Goal: Task Accomplishment & Management: Use online tool/utility

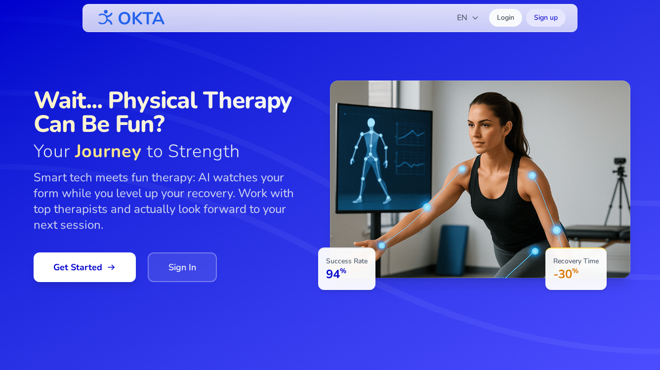
click at [185, 261] on link "Sign In" at bounding box center [182, 267] width 69 height 30
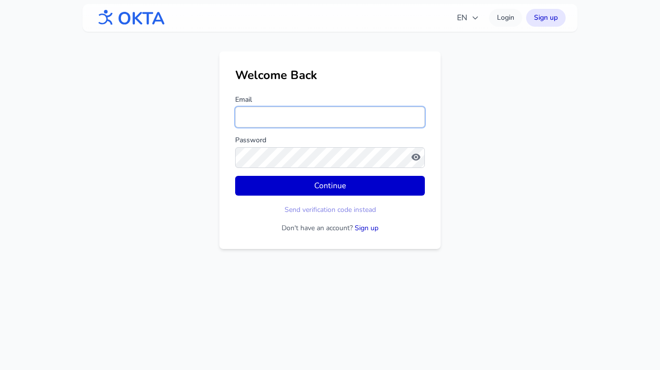
click at [249, 116] on input "Email" at bounding box center [330, 117] width 190 height 21
type input "**********"
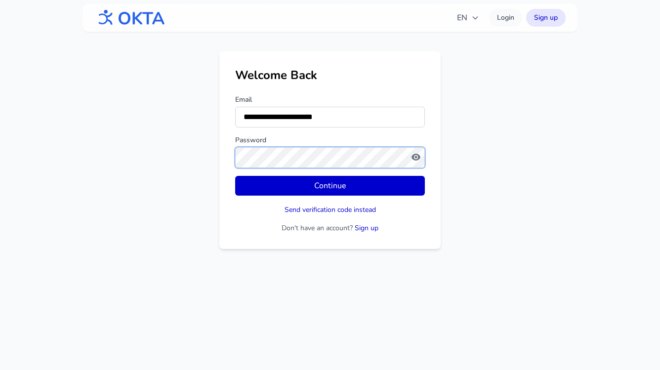
click at [235, 176] on button "Continue" at bounding box center [330, 186] width 190 height 20
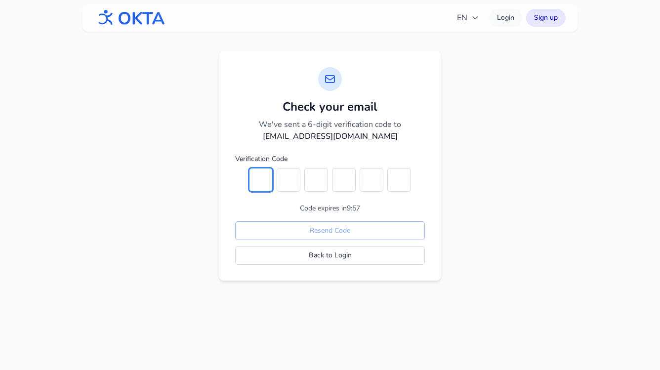
click at [261, 179] on input "text" at bounding box center [261, 180] width 24 height 24
type input "*"
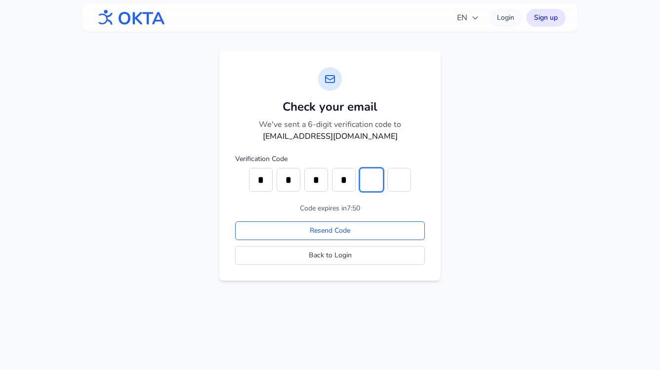
type input "*"
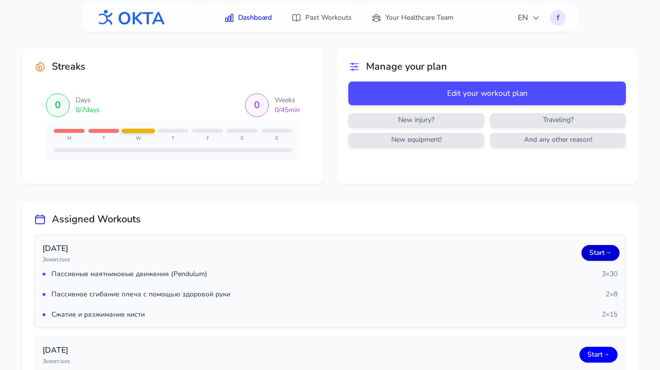
click at [593, 250] on link "Start →" at bounding box center [601, 253] width 38 height 16
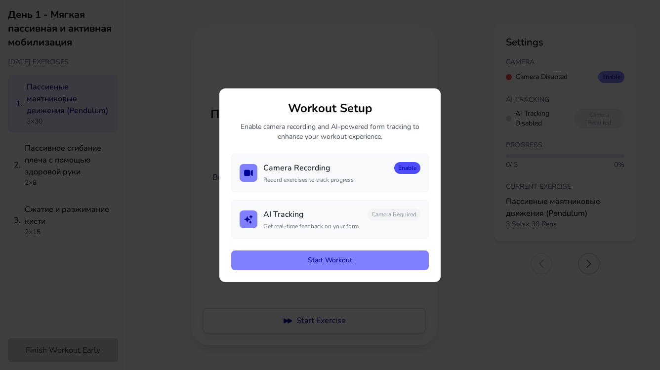
click at [405, 165] on button "Enable" at bounding box center [407, 168] width 26 height 12
click at [406, 214] on button "Enable" at bounding box center [407, 215] width 26 height 12
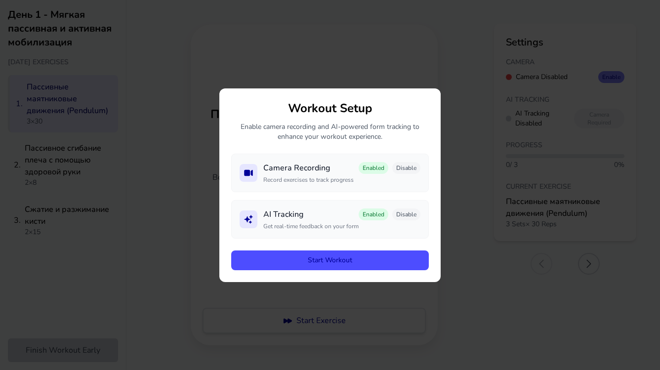
click at [324, 257] on button "Start Workout" at bounding box center [330, 261] width 198 height 20
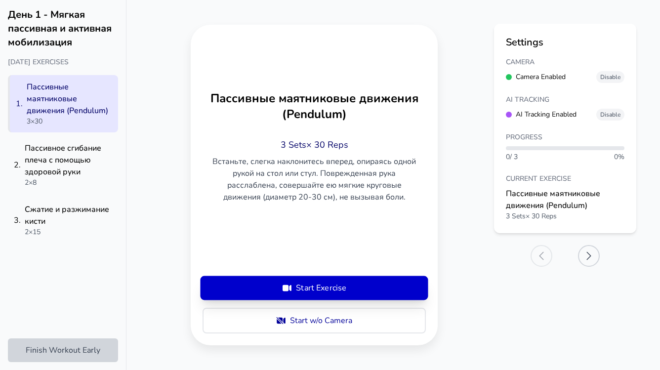
click at [307, 286] on button "Start Exercise" at bounding box center [314, 288] width 223 height 24
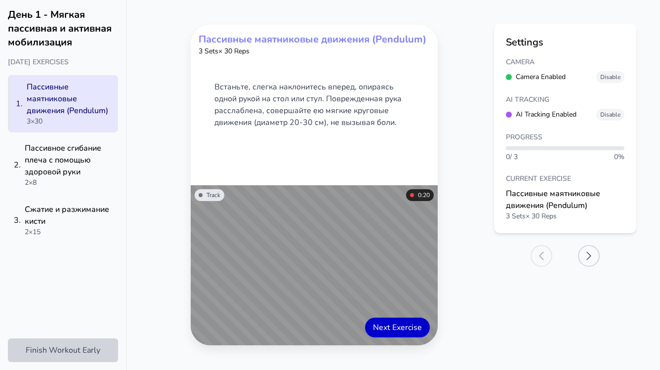
click at [393, 328] on button "Next Exercise" at bounding box center [397, 328] width 65 height 20
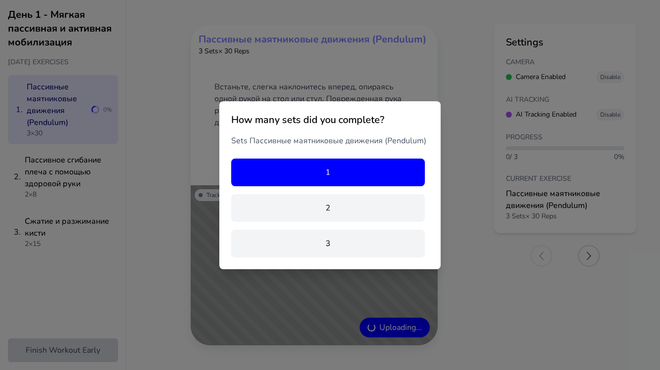
click at [332, 177] on button "1" at bounding box center [328, 173] width 194 height 28
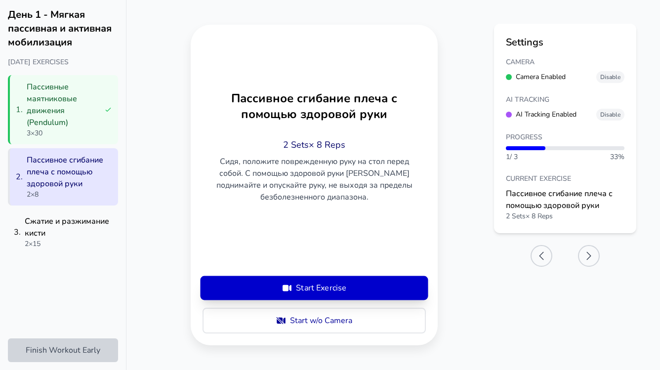
click at [316, 286] on button "Start Exercise" at bounding box center [314, 288] width 223 height 24
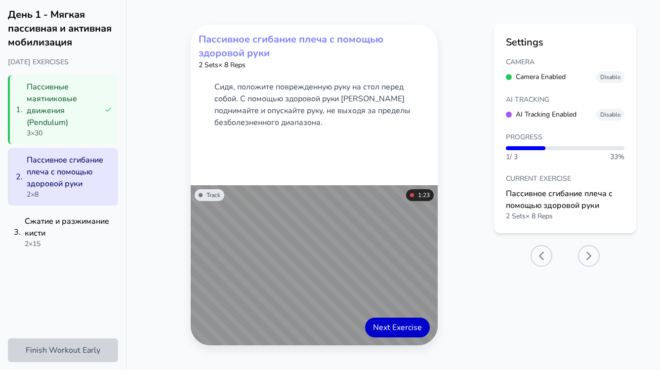
click at [400, 328] on button "Next Exercise" at bounding box center [397, 328] width 65 height 20
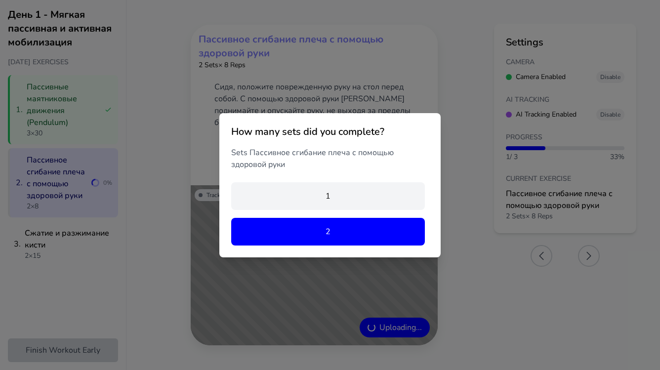
click at [314, 225] on button "2" at bounding box center [328, 232] width 194 height 28
